Goal: Information Seeking & Learning: Learn about a topic

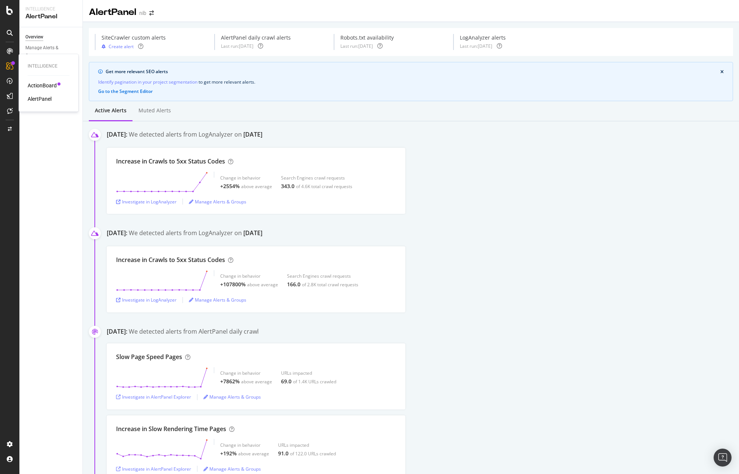
click at [48, 86] on div "ActionBoard" at bounding box center [42, 85] width 29 height 7
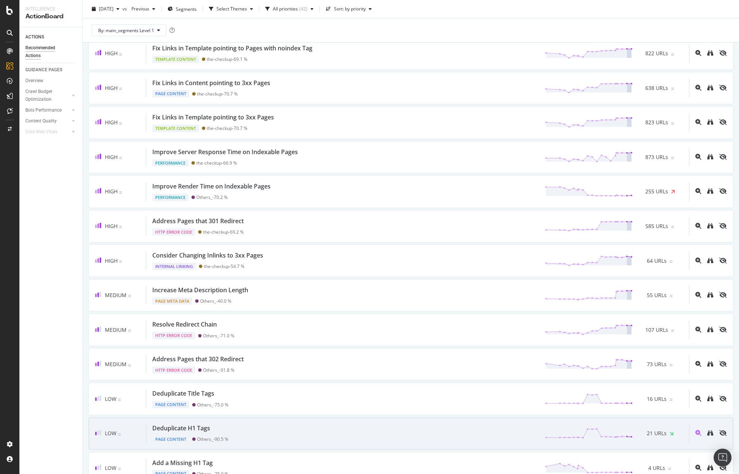
scroll to position [410, 0]
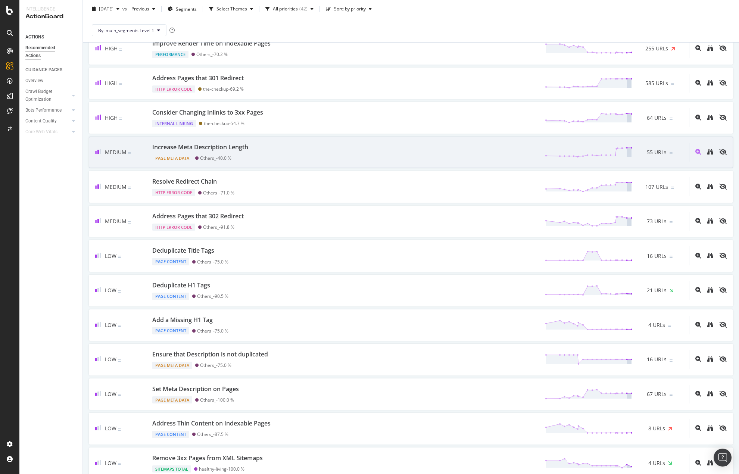
click at [290, 157] on div "Increase Meta Description Length Page Meta Data Others_ - 40.0 % 55 URLs" at bounding box center [417, 152] width 543 height 19
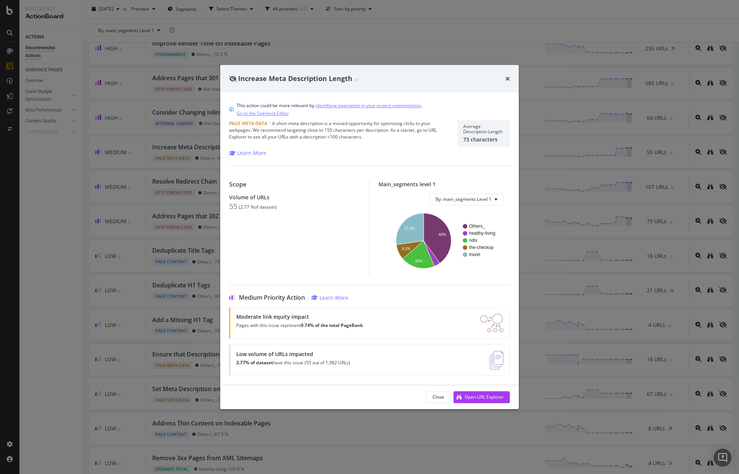
click at [504, 78] on div "Increase Meta Description Length" at bounding box center [369, 79] width 281 height 10
click at [507, 76] on icon "times" at bounding box center [507, 79] width 4 height 6
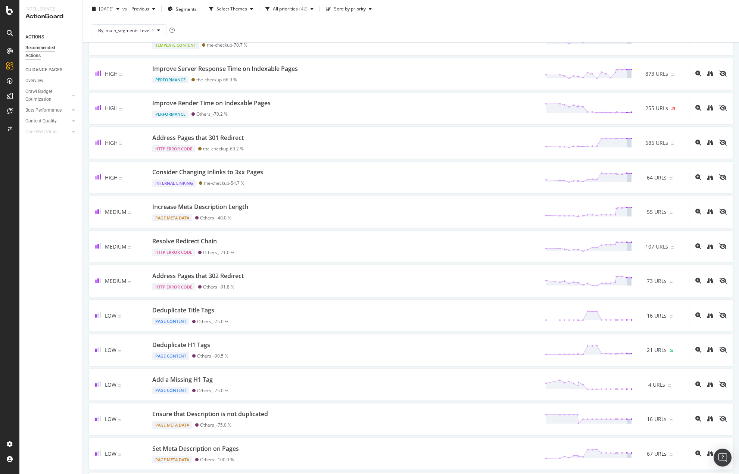
scroll to position [261, 0]
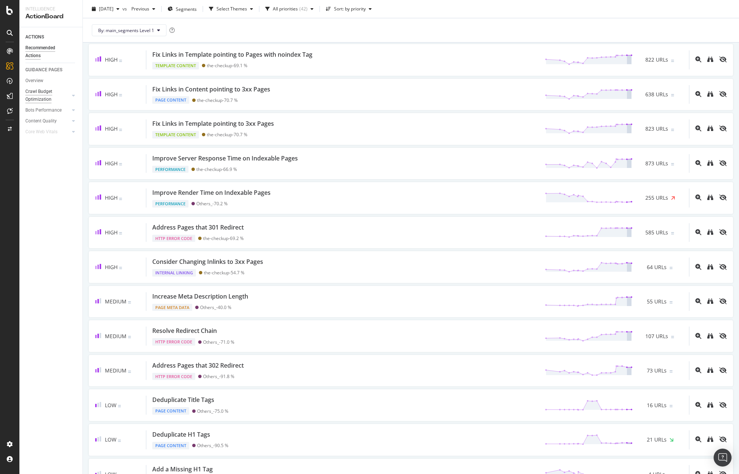
click at [51, 100] on div "Crawl Budget Optimization" at bounding box center [44, 96] width 39 height 16
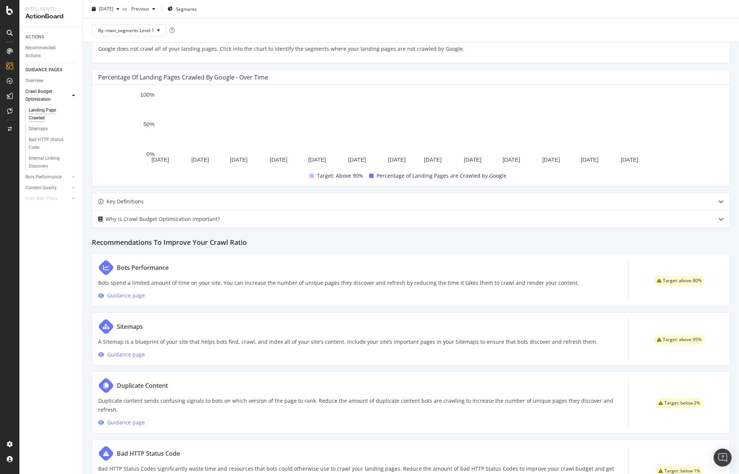
scroll to position [187, 0]
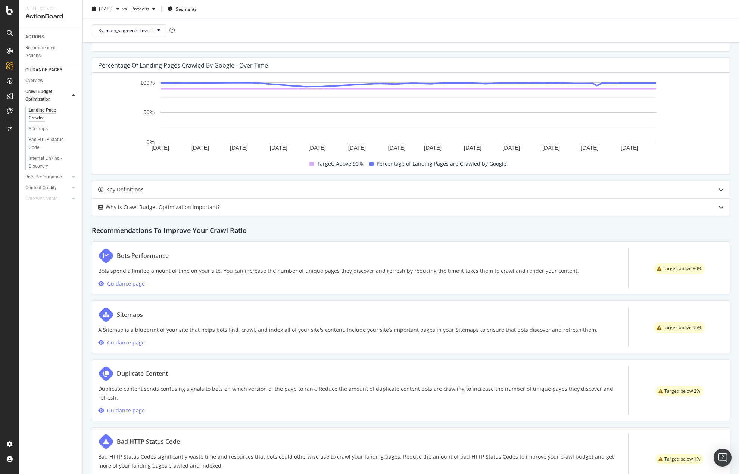
click at [681, 237] on div "Make Sure your Landing Pages are Crawled by Search Engines Percentage of Landin…" at bounding box center [411, 189] width 656 height 629
click at [641, 206] on div "Why is Crawl Budget Optimization important?" at bounding box center [396, 207] width 608 height 9
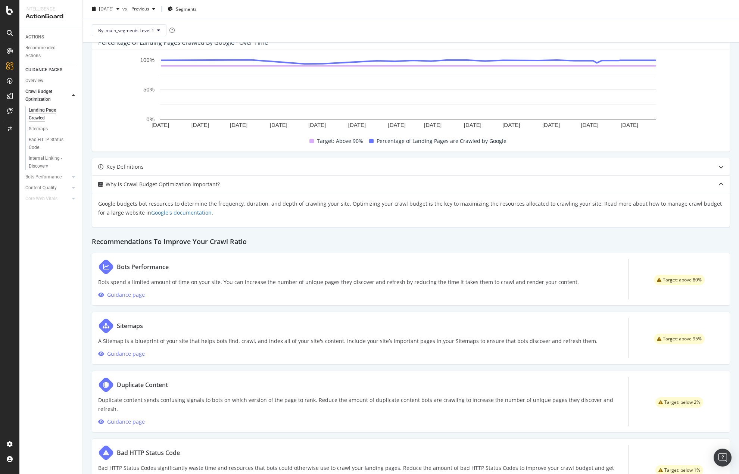
scroll to position [242, 0]
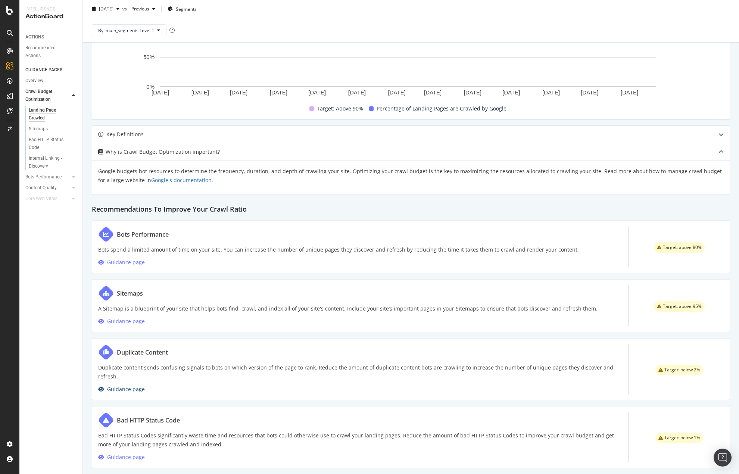
click at [141, 385] on div "Guidance page" at bounding box center [126, 389] width 38 height 9
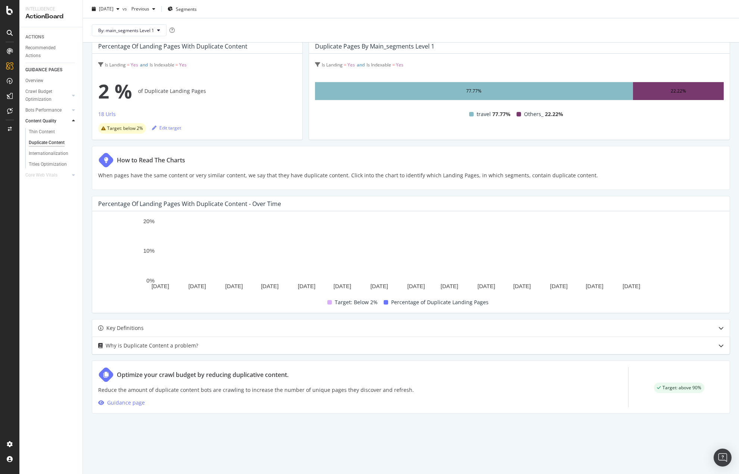
scroll to position [61, 0]
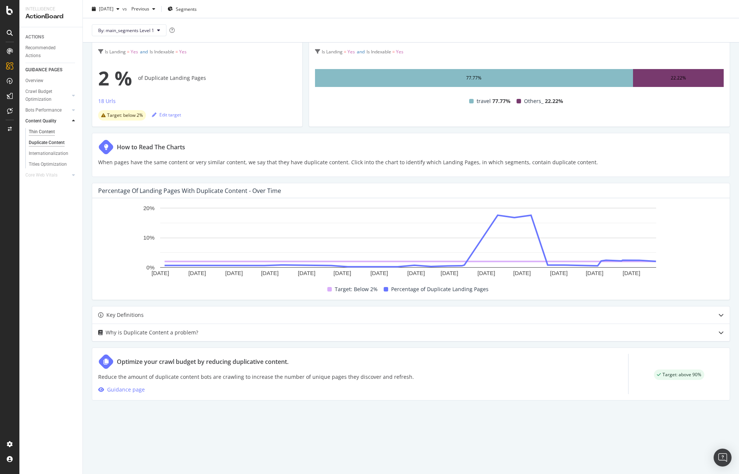
click at [44, 132] on div "Thin Content" at bounding box center [42, 132] width 26 height 8
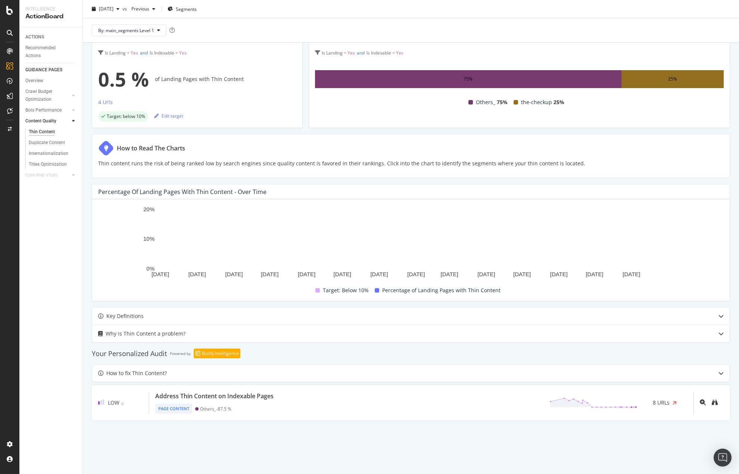
scroll to position [61, 0]
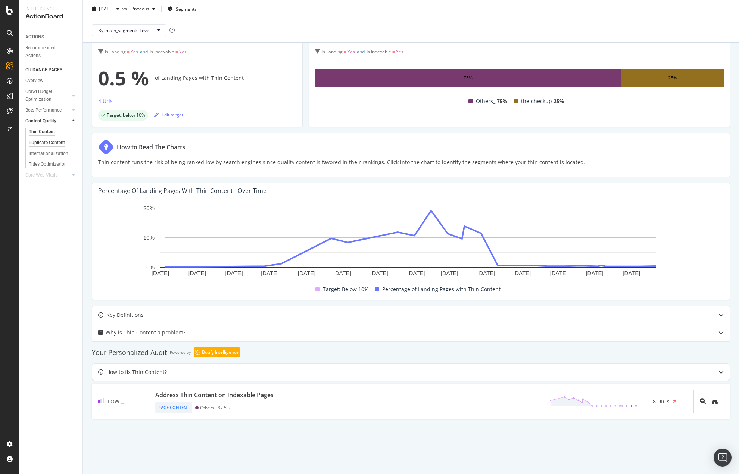
click at [40, 142] on div "Duplicate Content" at bounding box center [47, 143] width 36 height 8
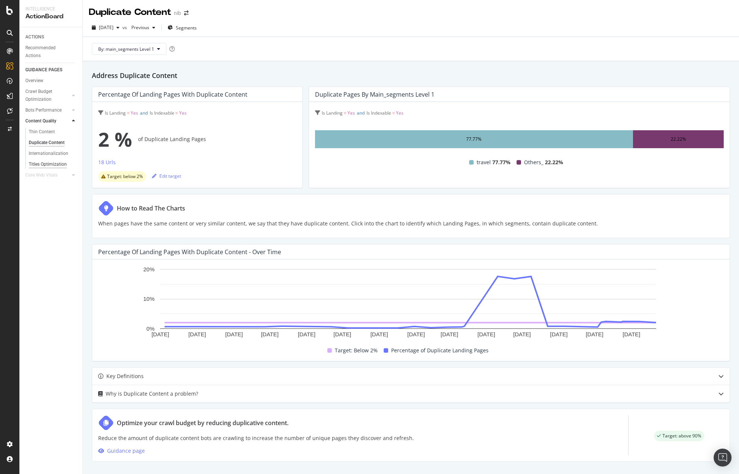
click at [44, 166] on div "Titles Optimization" at bounding box center [48, 164] width 38 height 8
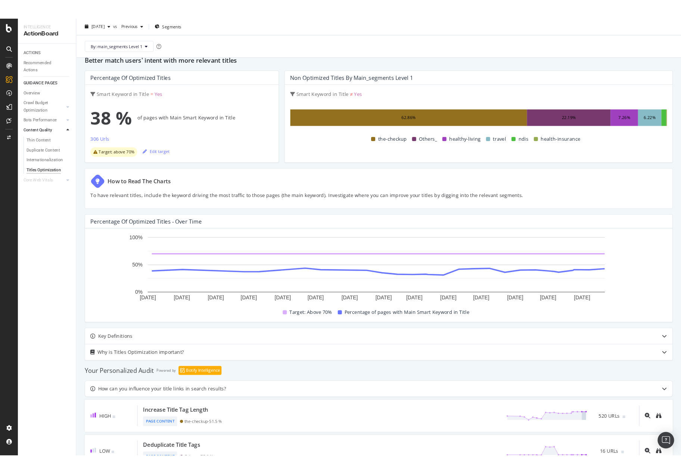
scroll to position [61, 0]
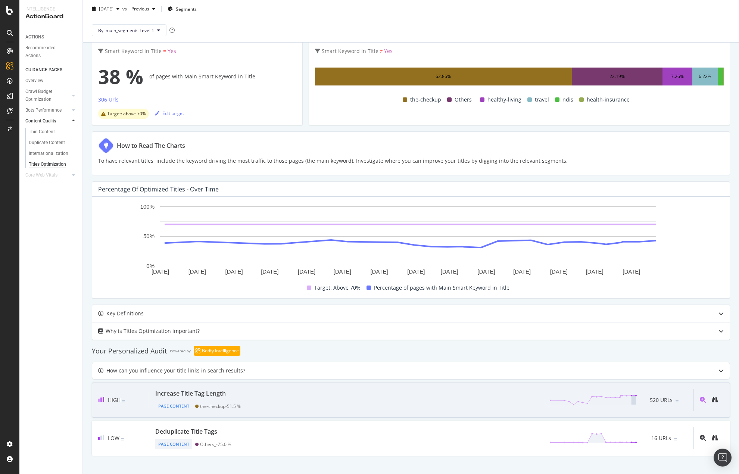
click at [215, 391] on div "Increase Title Tag Length" at bounding box center [190, 393] width 71 height 9
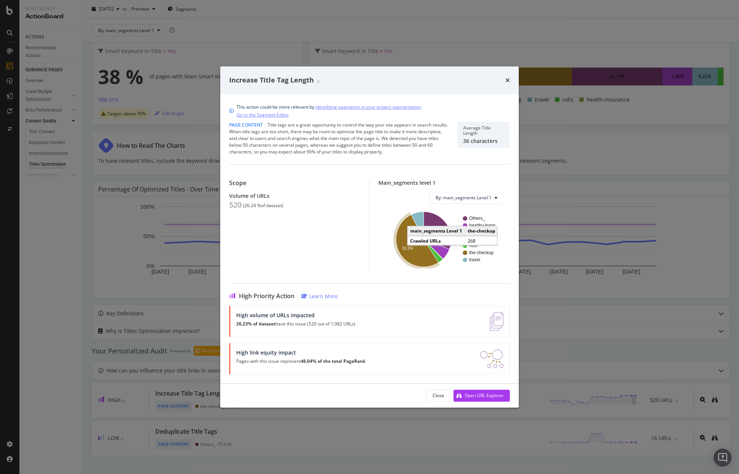
click at [415, 246] on icon "A chart." at bounding box center [417, 241] width 43 height 52
click at [506, 78] on icon "times" at bounding box center [507, 80] width 4 height 6
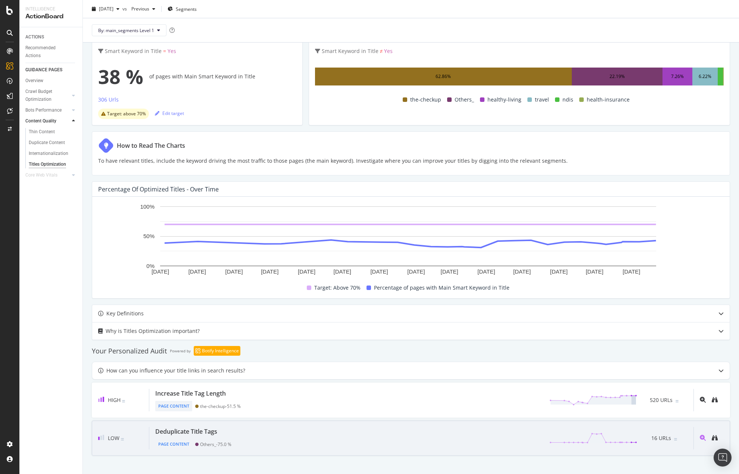
click at [203, 434] on div "Deduplicate Title Tags" at bounding box center [186, 431] width 62 height 9
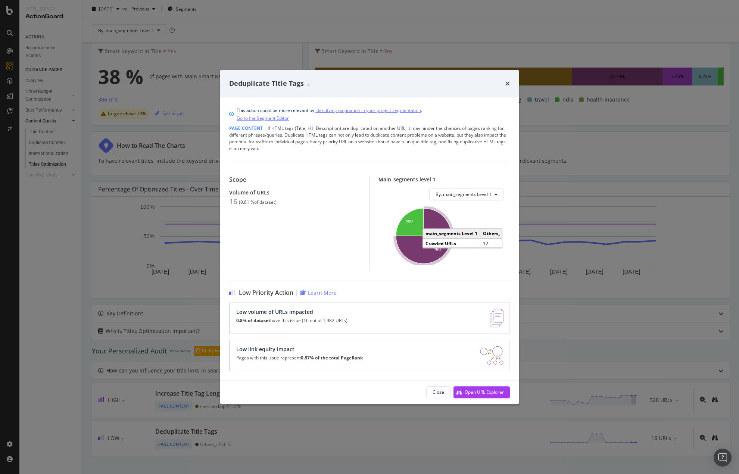
click at [426, 259] on icon "A chart." at bounding box center [423, 235] width 55 height 55
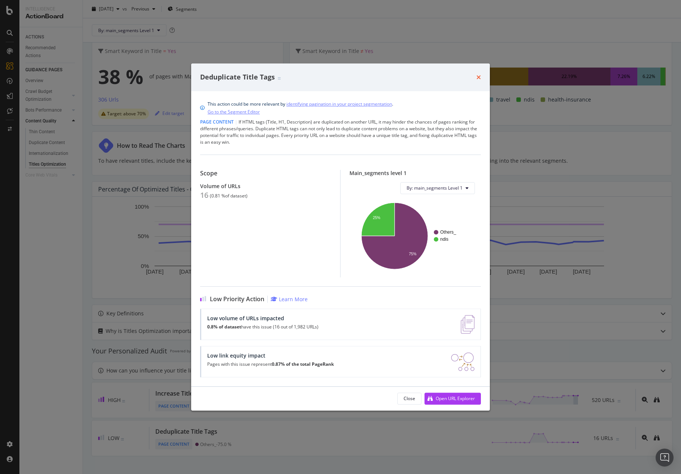
click at [479, 78] on icon "times" at bounding box center [478, 77] width 4 height 6
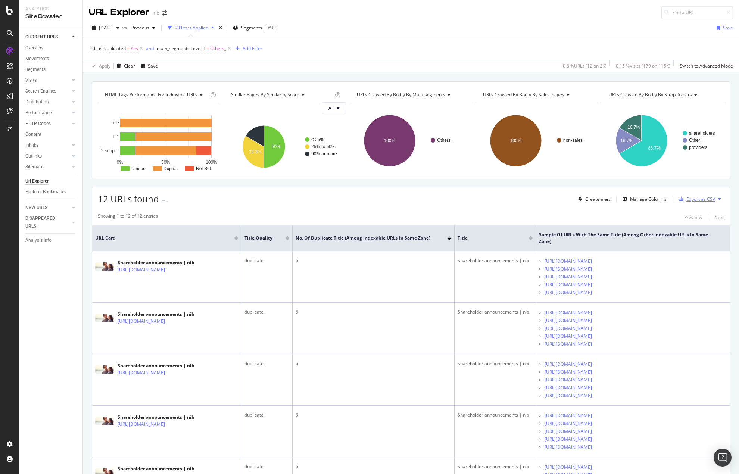
click at [686, 199] on div "Export as CSV" at bounding box center [700, 199] width 29 height 6
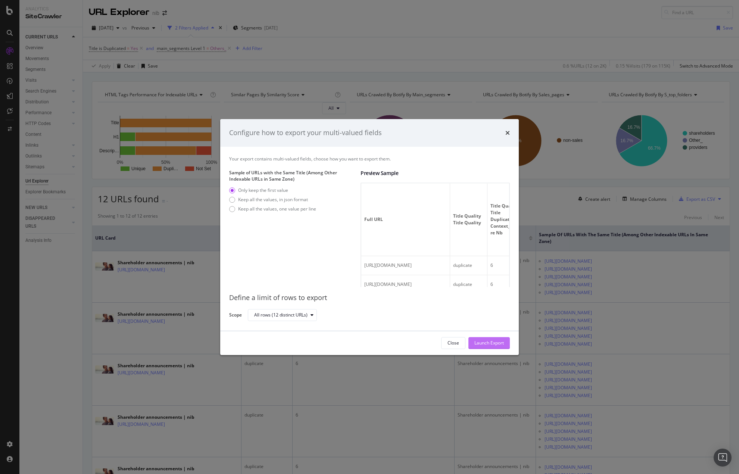
click at [488, 346] on div "Launch Export" at bounding box center [488, 342] width 29 height 11
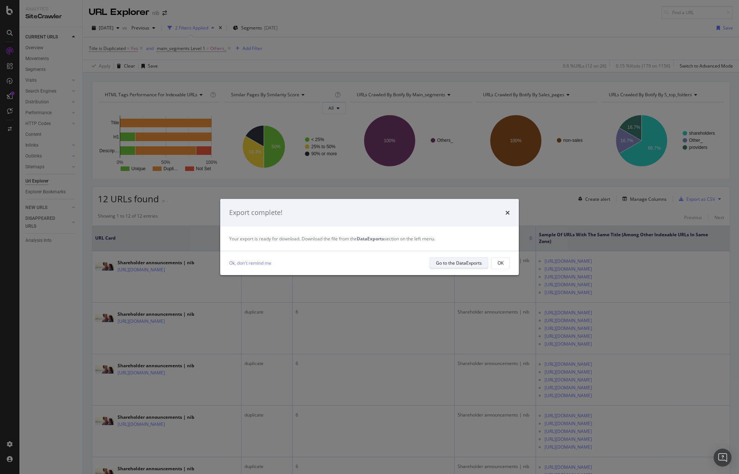
drag, startPoint x: 475, startPoint y: 263, endPoint x: 455, endPoint y: 260, distance: 20.1
click at [455, 260] on div "Go to the DataExports" at bounding box center [459, 263] width 46 height 6
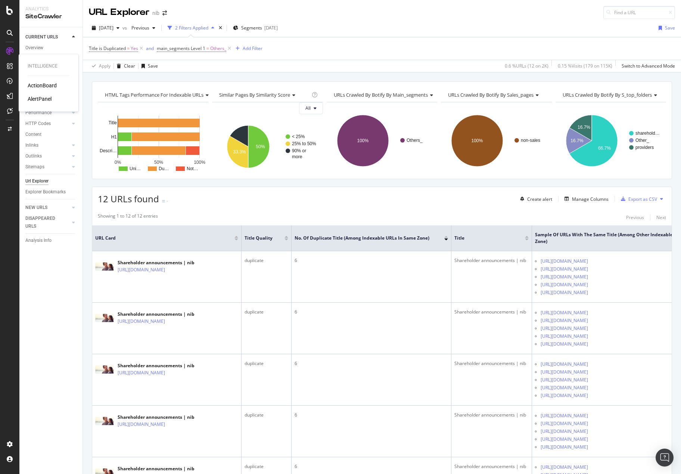
click at [33, 85] on div "ActionBoard" at bounding box center [42, 85] width 29 height 7
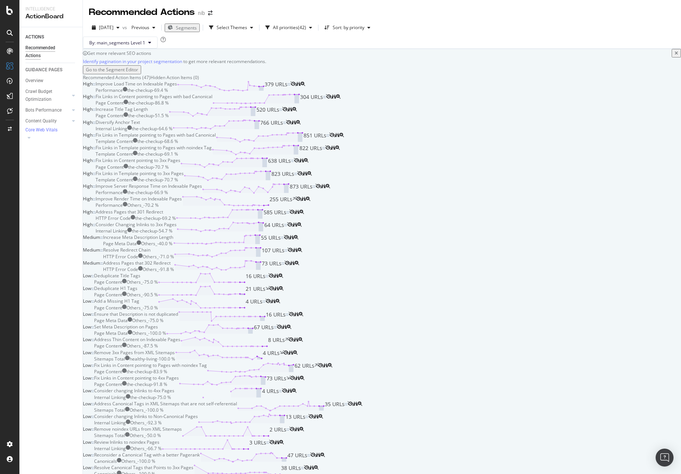
click at [177, 93] on div "Performance the-checkup - 69.4 %" at bounding box center [136, 90] width 81 height 6
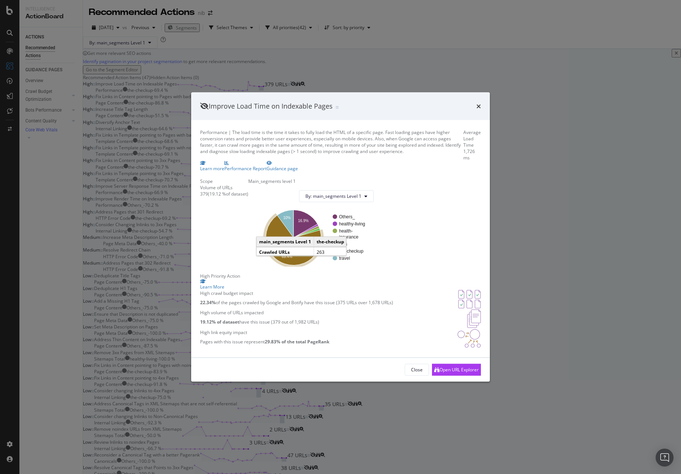
click at [321, 237] on icon "A chart." at bounding box center [293, 240] width 55 height 50
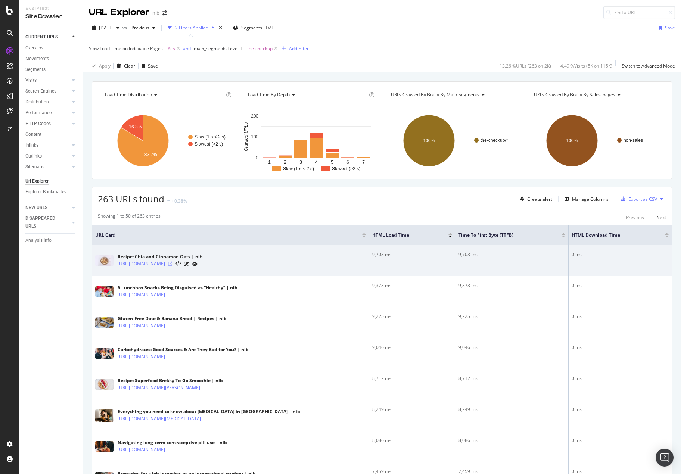
click at [172, 263] on icon at bounding box center [170, 264] width 4 height 4
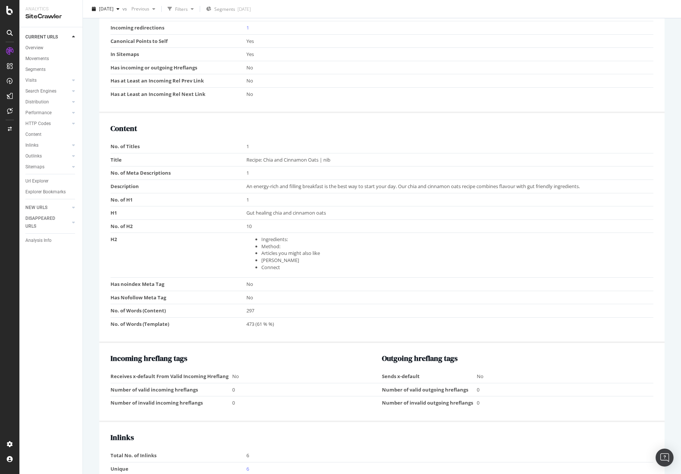
scroll to position [485, 0]
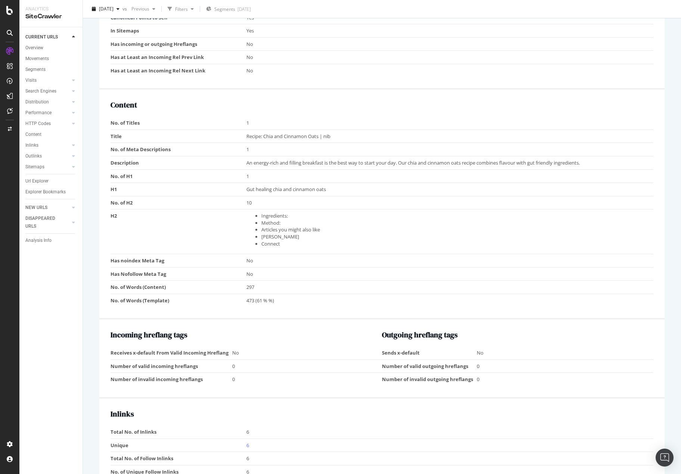
drag, startPoint x: 256, startPoint y: 215, endPoint x: 244, endPoint y: 218, distance: 12.9
click at [244, 218] on tr "H2 Ingredients: Method: Articles you might also like [PERSON_NAME] Connect" at bounding box center [381, 231] width 543 height 45
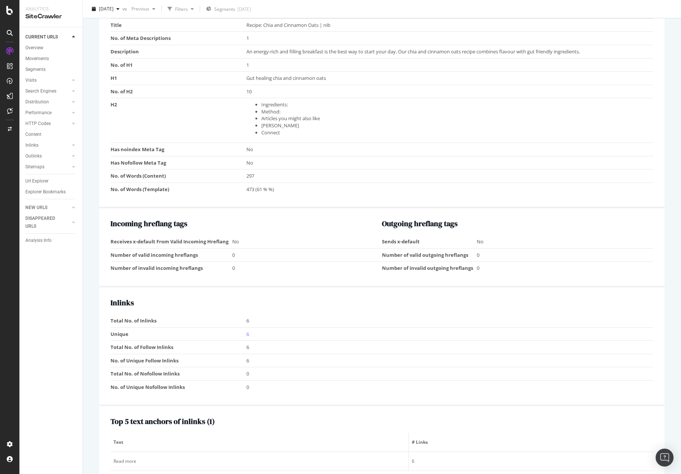
scroll to position [746, 0]
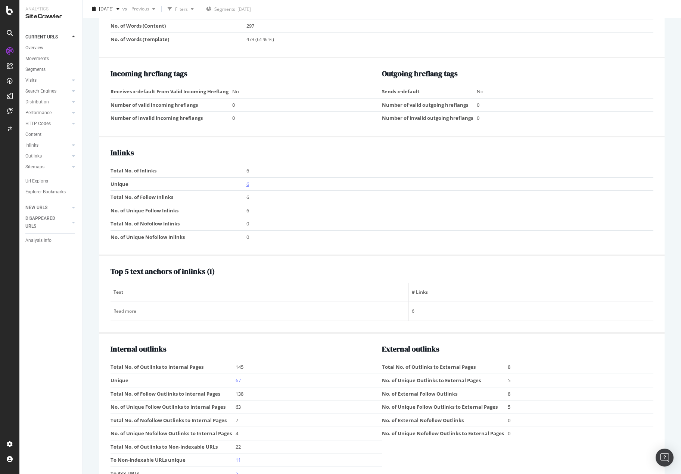
click at [246, 185] on link "6" at bounding box center [247, 184] width 3 height 7
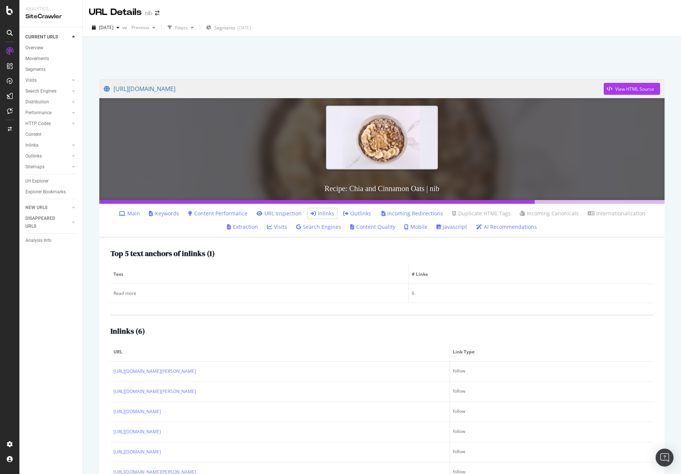
scroll to position [37, 0]
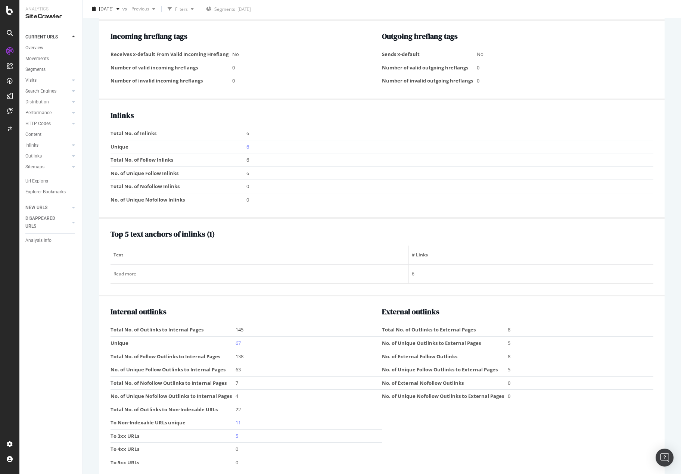
scroll to position [797, 0]
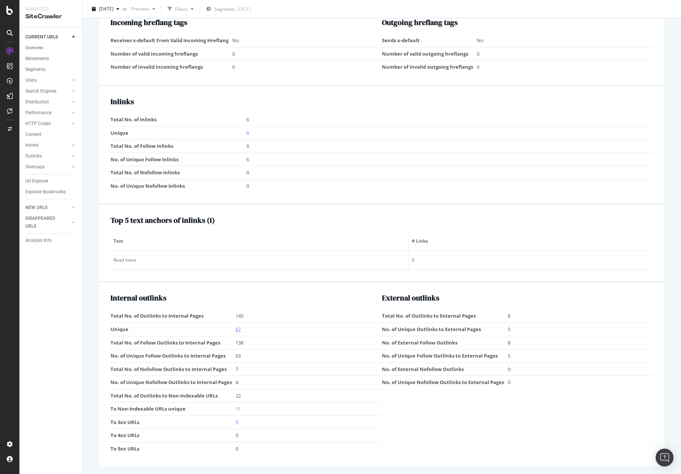
click at [236, 327] on link "67" at bounding box center [237, 329] width 5 height 7
